Goal: Task Accomplishment & Management: Manage account settings

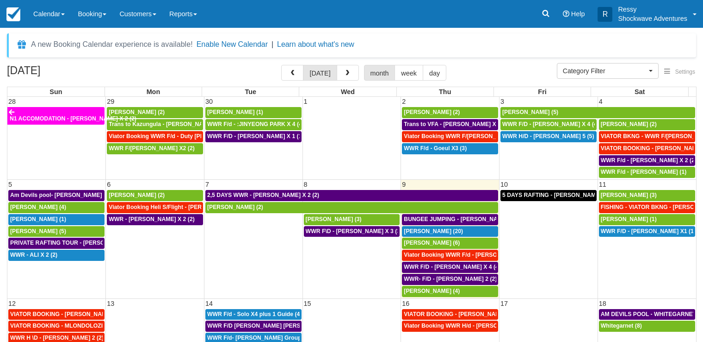
select select
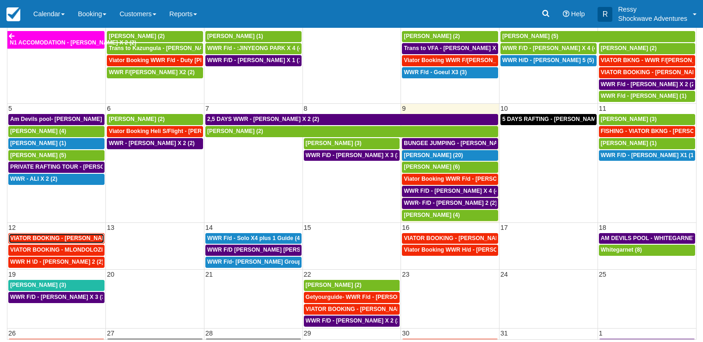
click at [85, 239] on span "VIATOR BOOKING - KROMPINGER RICK X 2 (2)" at bounding box center [67, 238] width 115 height 6
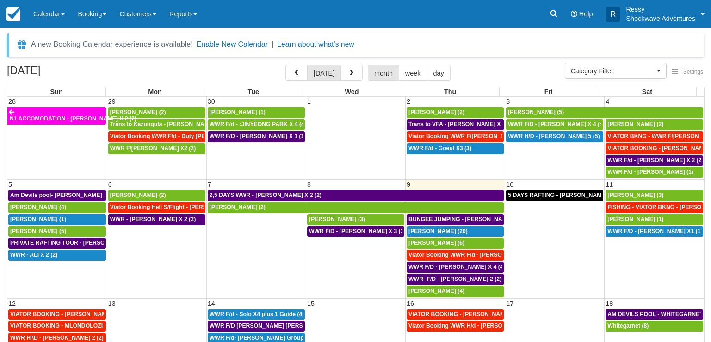
select select
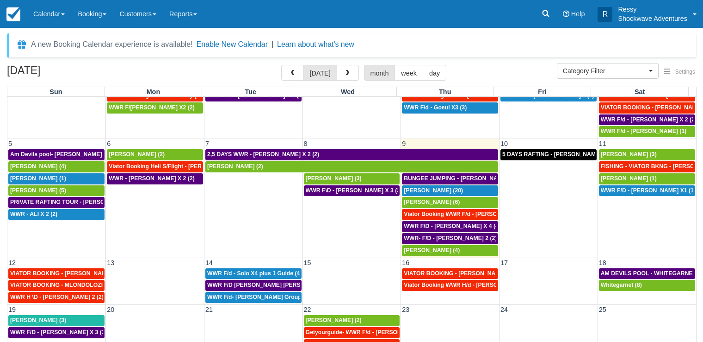
scroll to position [63, 0]
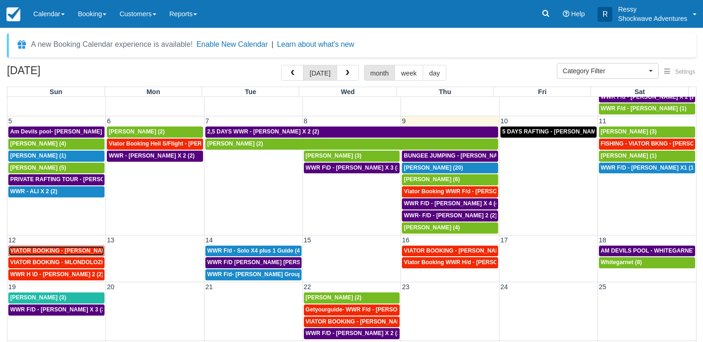
click at [84, 253] on span "VIATOR BOOKING - KROMPINGER RICK X 2 (2)" at bounding box center [67, 250] width 115 height 6
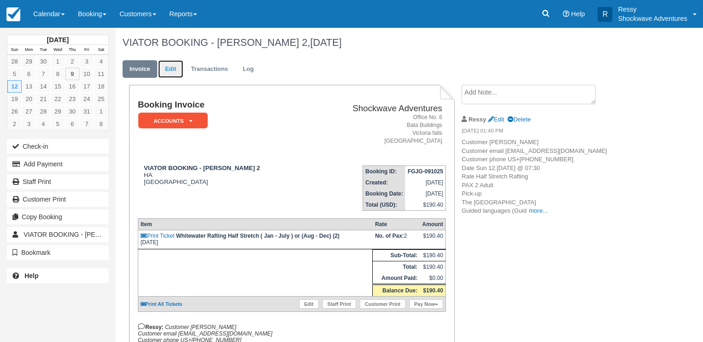
click at [177, 65] on link "Edit" at bounding box center [170, 69] width 25 height 18
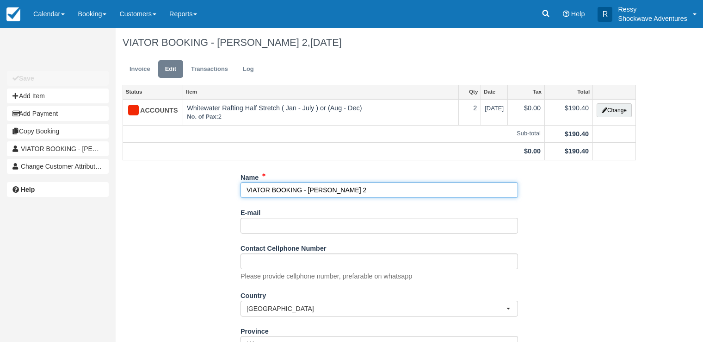
click at [302, 190] on input "VIATOR BOOKING - KROMPINGER RICK X 2" at bounding box center [380, 190] width 278 height 16
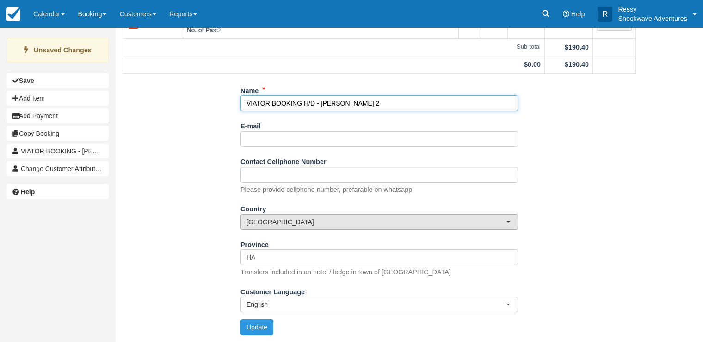
scroll to position [89, 0]
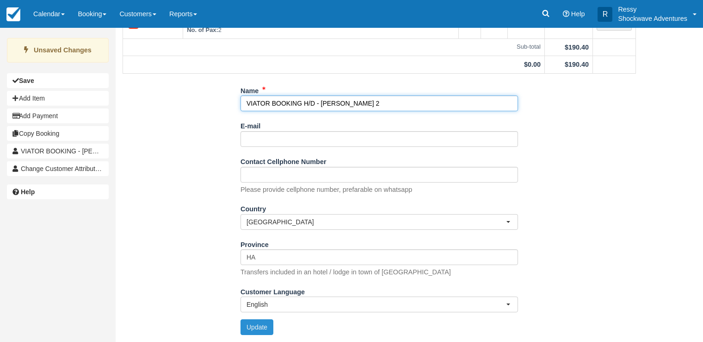
type input "VIATOR BOOKING H/D - KROMPINGER RICK X 2"
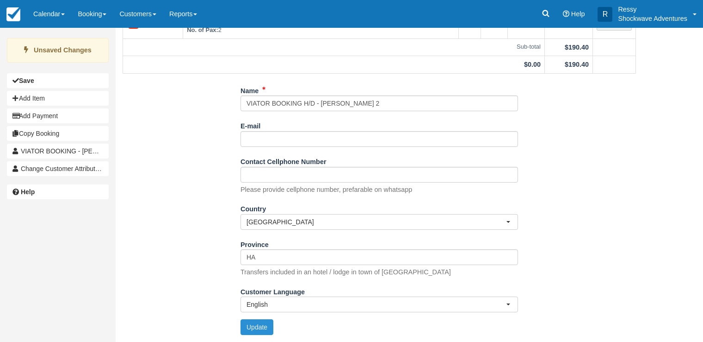
click at [250, 324] on button "Update" at bounding box center [257, 327] width 33 height 16
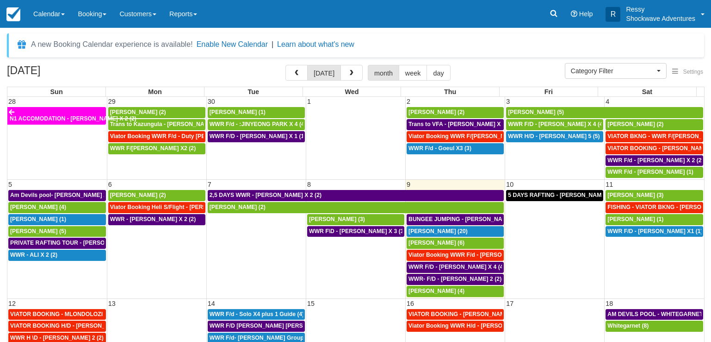
select select
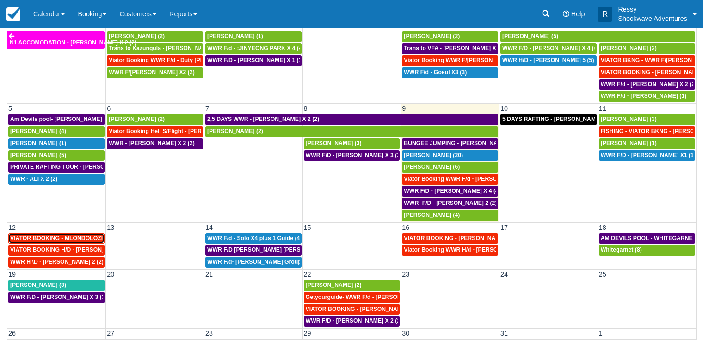
click at [84, 236] on span "VIATOR BOOKING - MLONDOLOZI MAHLENGENI X 4 (4)" at bounding box center [85, 238] width 151 height 6
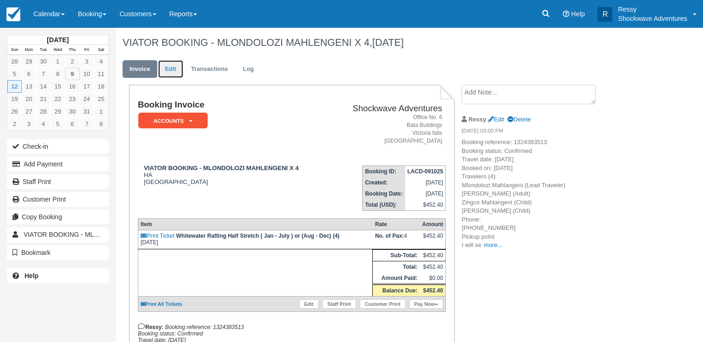
click at [171, 71] on link "Edit" at bounding box center [170, 69] width 25 height 18
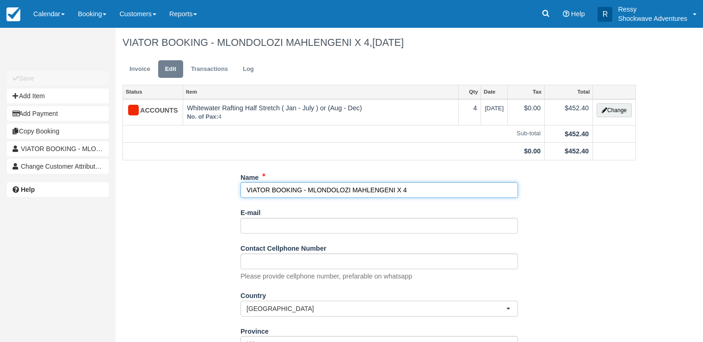
click at [302, 191] on input "VIATOR BOOKING - MLONDOLOZI MAHLENGENI X 4" at bounding box center [380, 190] width 278 height 16
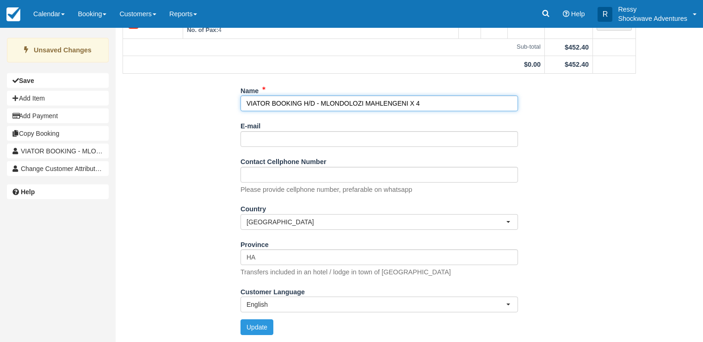
scroll to position [89, 0]
type input "VIATOR BOOKING H/D - MLONDOLOZI MAHLENGENI X 4"
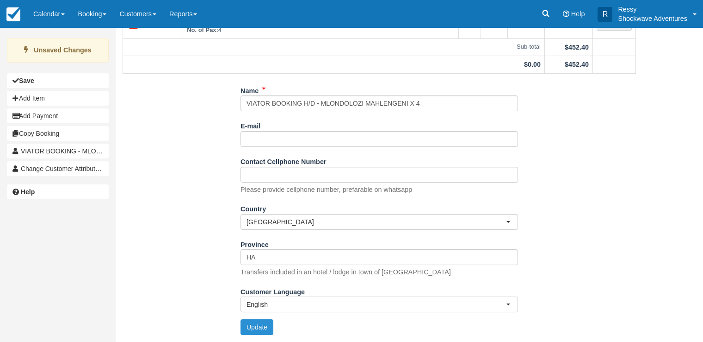
click at [255, 325] on button "Update" at bounding box center [257, 327] width 33 height 16
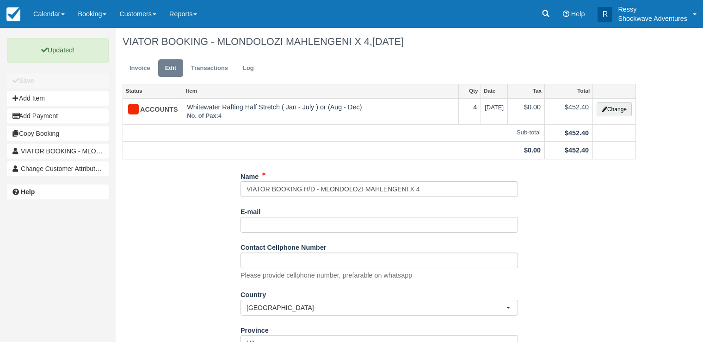
scroll to position [0, 0]
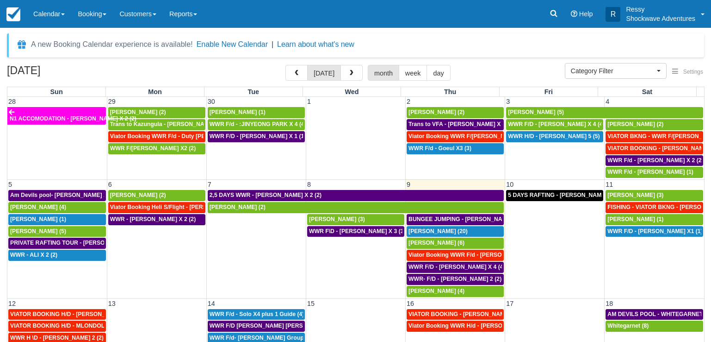
select select
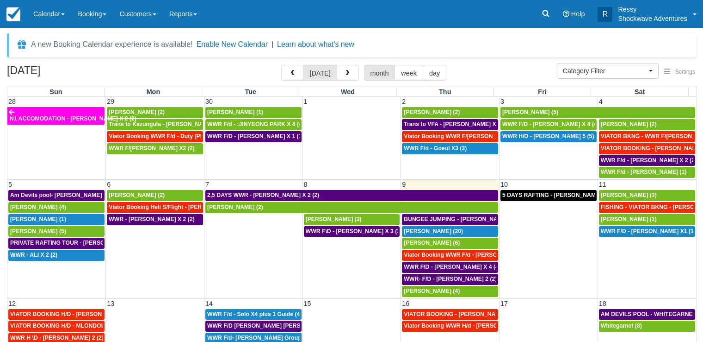
scroll to position [63, 0]
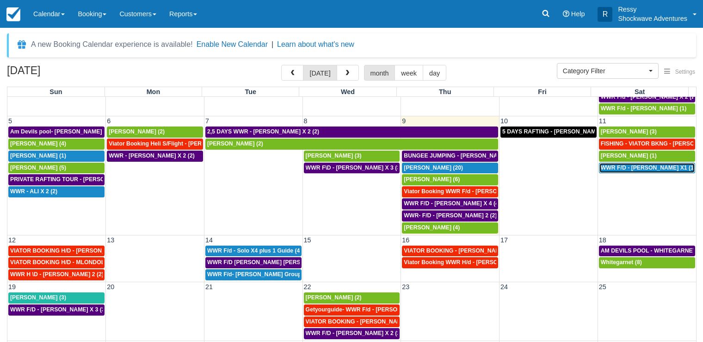
click at [656, 285] on div "28 29 30 1 2 3 4 N1 ACCOMODATION - [PERSON_NAME] X 2 (2) [PERSON_NAME] (2) [PER…" at bounding box center [351, 223] width 689 height 381
